Goal: Task Accomplishment & Management: Complete application form

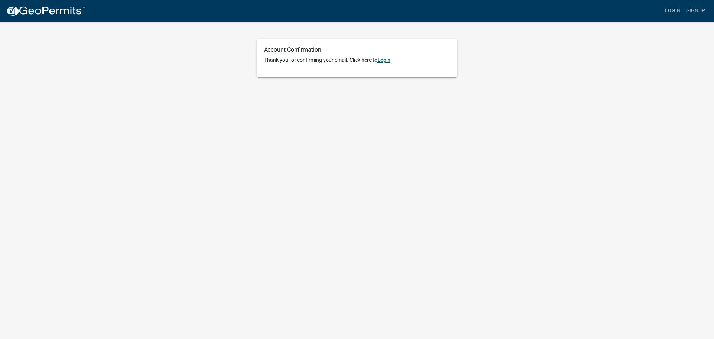
click at [390, 60] on link "Login" at bounding box center [384, 60] width 13 height 6
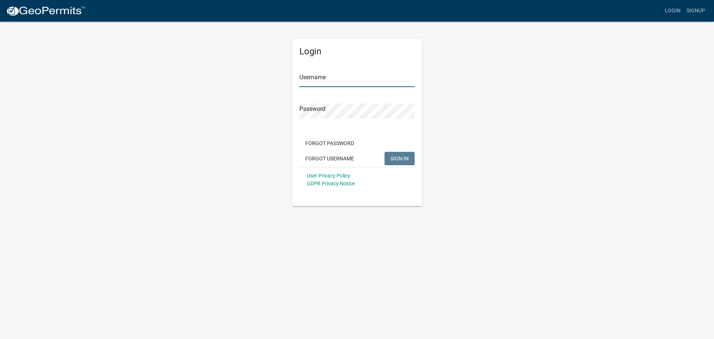
type input "pejoadams"
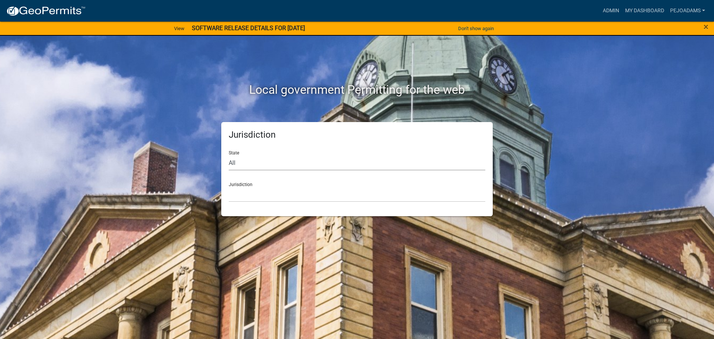
click at [253, 163] on select "All [US_STATE] [US_STATE] [US_STATE] [US_STATE] [US_STATE] [US_STATE] [US_STATE…" at bounding box center [357, 162] width 257 height 15
select select "[US_STATE]"
click at [229, 155] on select "All [US_STATE] [US_STATE] [US_STATE] [US_STATE] [US_STATE] [US_STATE] [US_STATE…" at bounding box center [357, 162] width 257 height 15
click at [279, 189] on select "[GEOGRAPHIC_DATA], [US_STATE] [GEOGRAPHIC_DATA], [US_STATE] [GEOGRAPHIC_DATA], …" at bounding box center [357, 194] width 257 height 15
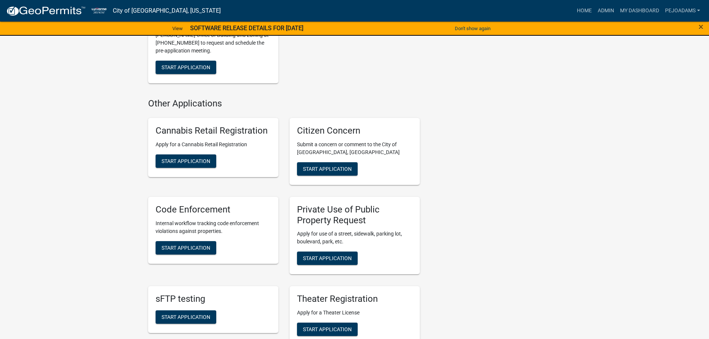
scroll to position [447, 0]
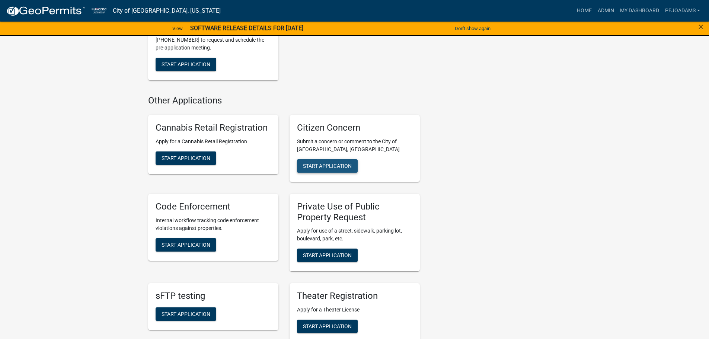
click at [315, 163] on span "Start Application" at bounding box center [327, 166] width 49 height 6
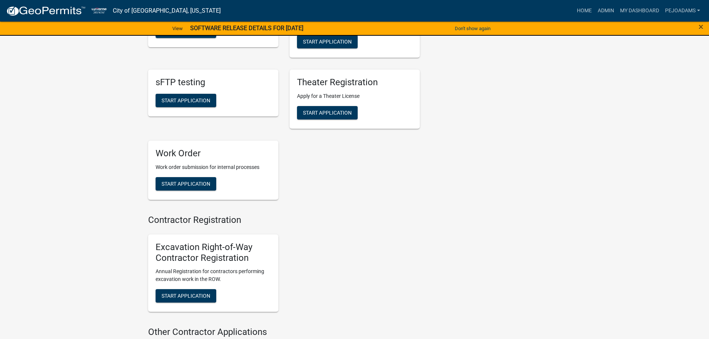
scroll to position [670, 0]
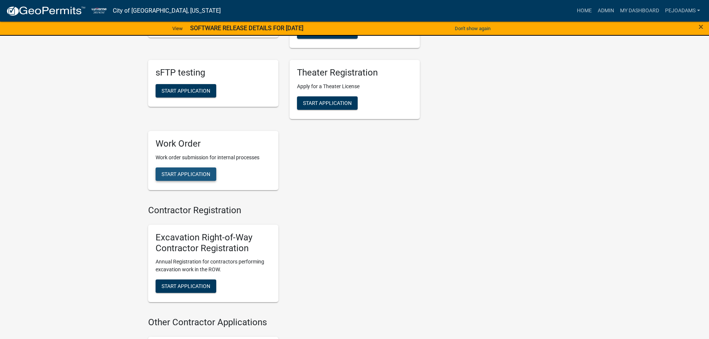
click at [194, 171] on span "Start Application" at bounding box center [185, 174] width 49 height 6
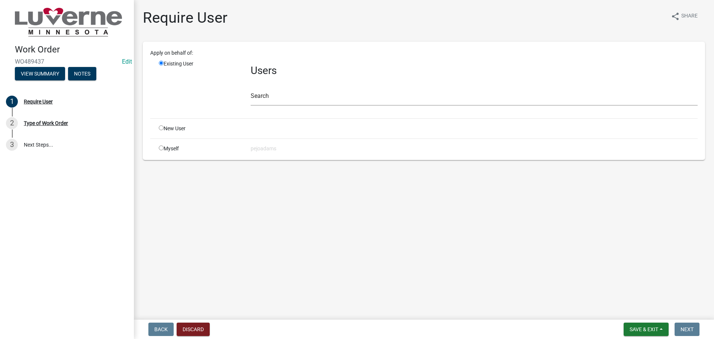
click at [161, 148] on input "radio" at bounding box center [161, 147] width 5 height 5
radio input "true"
radio input "false"
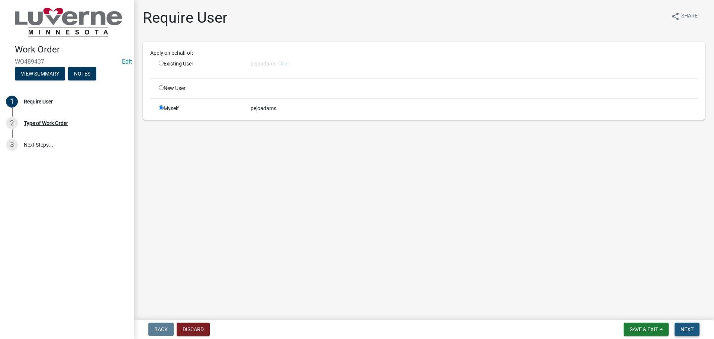
click at [684, 332] on button "Next" at bounding box center [687, 329] width 25 height 13
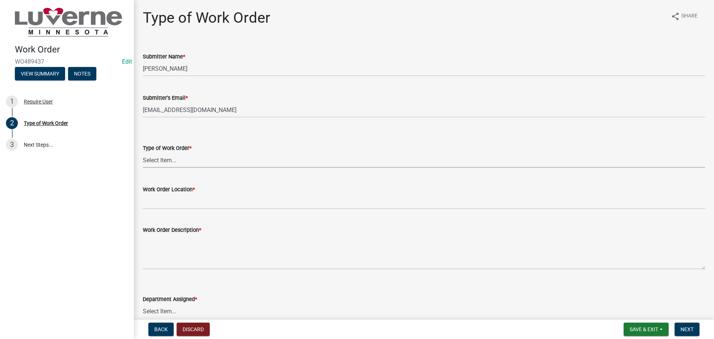
click at [175, 161] on select "Select Item... Turn Water On Turn Water Off Turn Electric On Turn Electric Off …" at bounding box center [424, 160] width 563 height 15
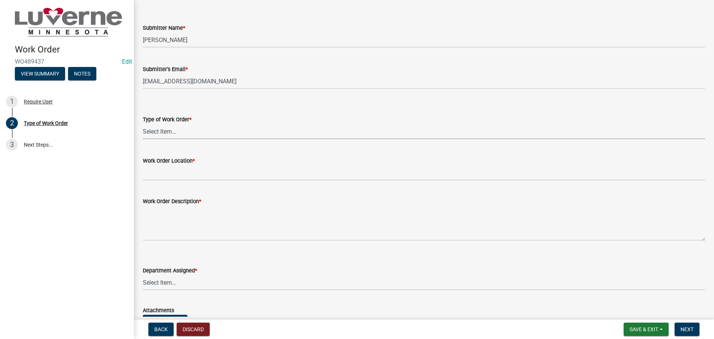
scroll to position [37, 0]
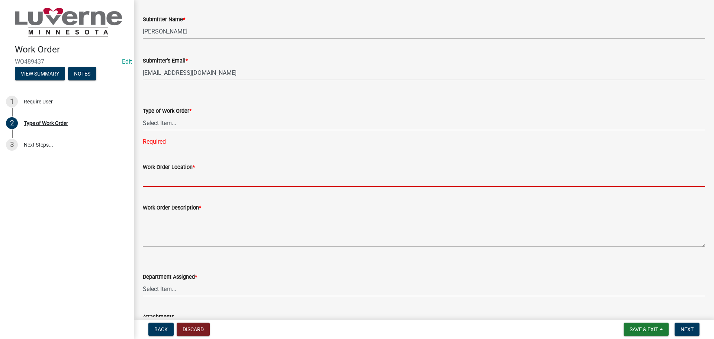
click at [207, 169] on form "Work Order Location *" at bounding box center [424, 175] width 563 height 24
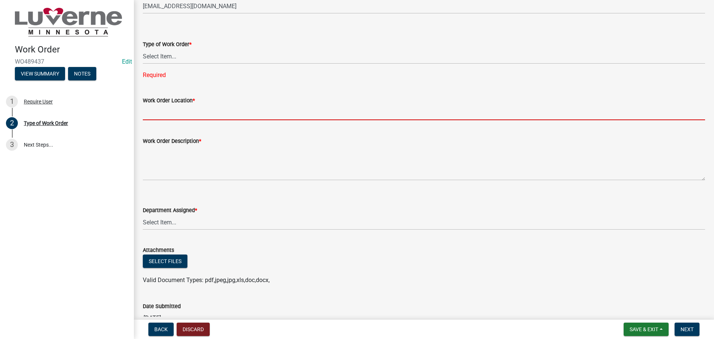
scroll to position [186, 0]
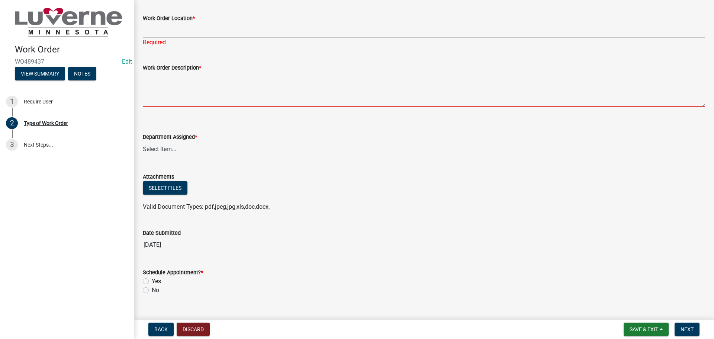
click at [273, 92] on textarea "Work Order Description *" at bounding box center [424, 89] width 563 height 35
click at [184, 151] on select "Select Item... Building Maintenance Electric Department Water/Wastewater Depart…" at bounding box center [424, 148] width 563 height 15
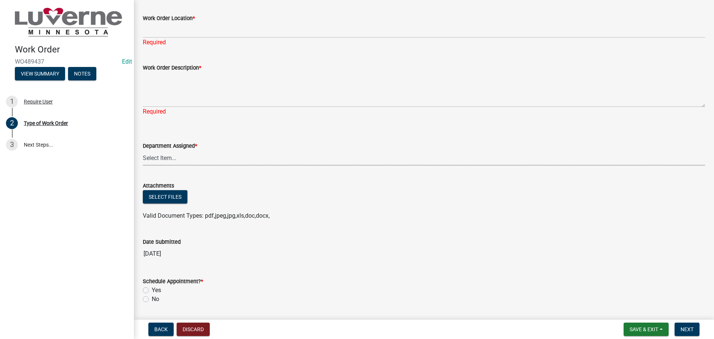
drag, startPoint x: 431, startPoint y: 292, endPoint x: 477, endPoint y: 265, distance: 53.0
click at [431, 292] on div "Schedule Appointment? * Yes No" at bounding box center [424, 290] width 563 height 27
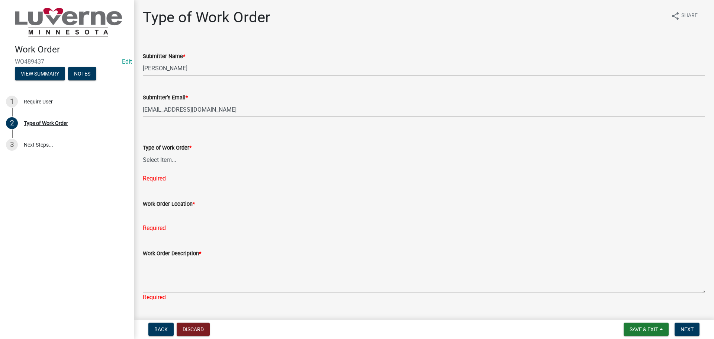
scroll to position [0, 0]
